Goal: Answer question/provide support

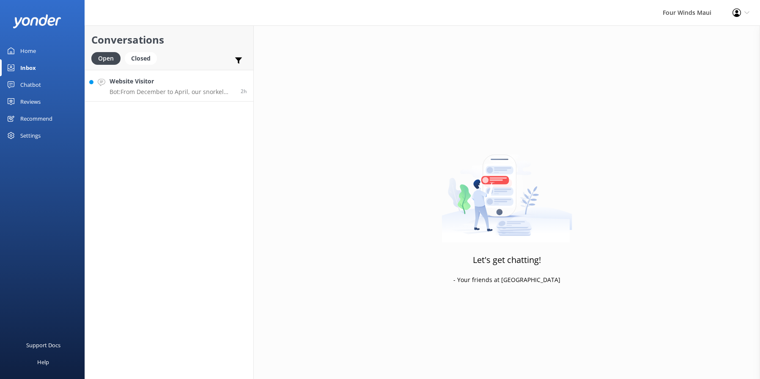
click at [179, 79] on h4 "Website Visitor" at bounding box center [172, 81] width 125 height 9
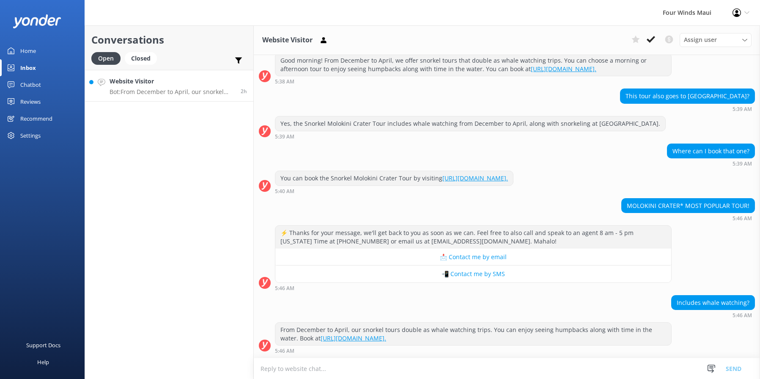
scroll to position [114, 0]
click at [652, 38] on icon at bounding box center [651, 39] width 8 height 8
